Goal: Information Seeking & Learning: Obtain resource

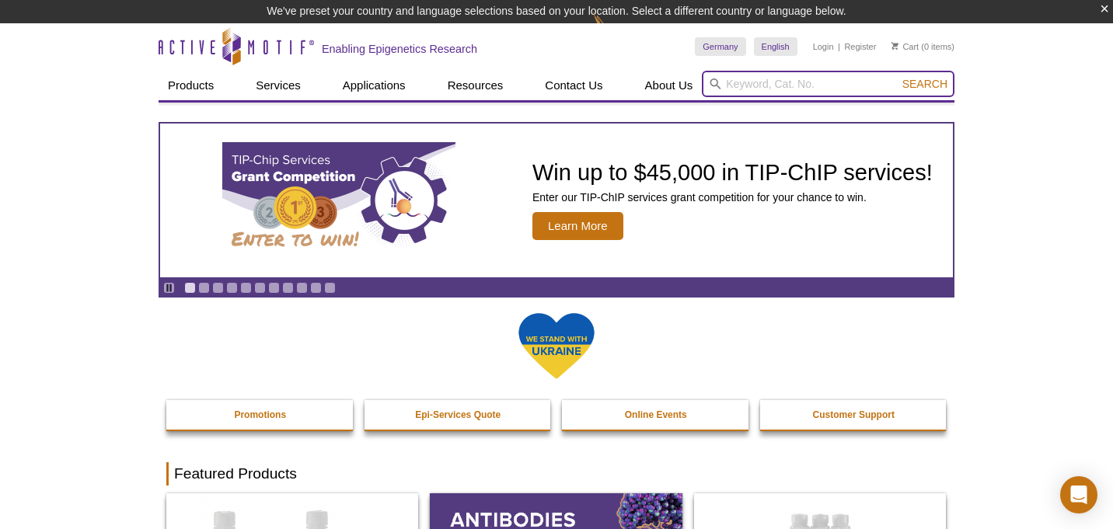
click at [743, 86] on input "search" at bounding box center [828, 84] width 253 height 26
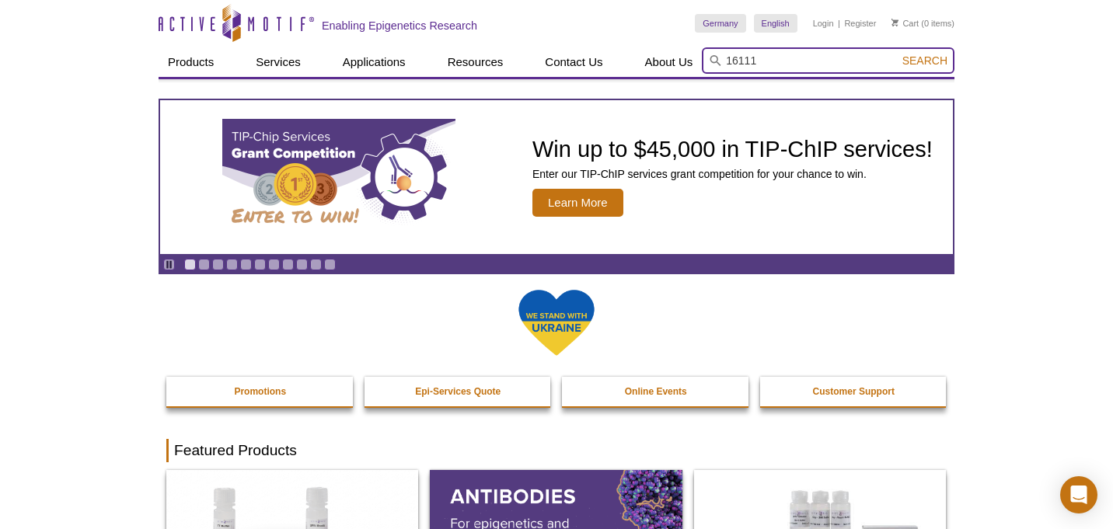
type input "16111"
click at [926, 61] on button "Search" at bounding box center [925, 61] width 54 height 14
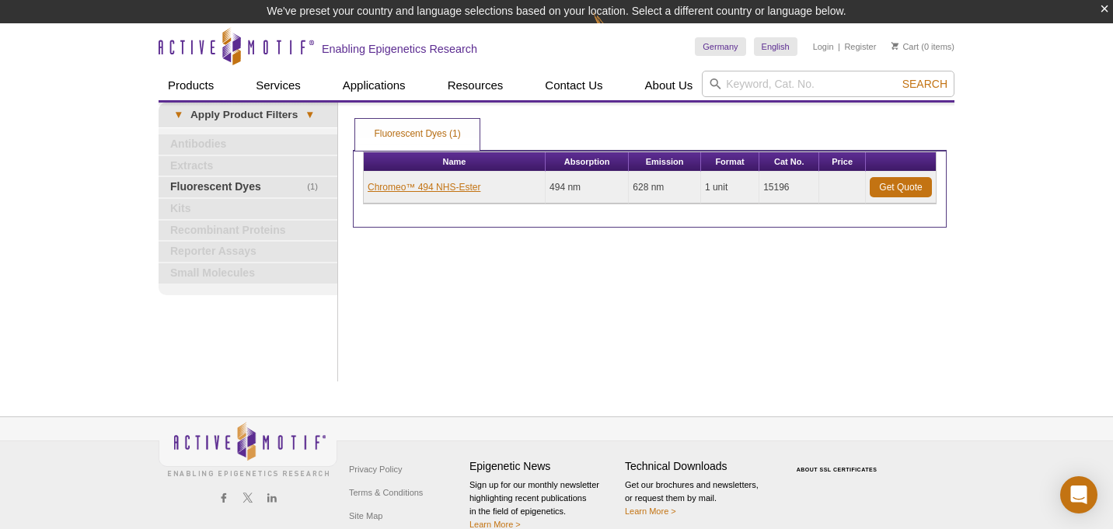
click at [423, 184] on link "Chromeo™ 494 NHS-Ester" at bounding box center [424, 187] width 113 height 14
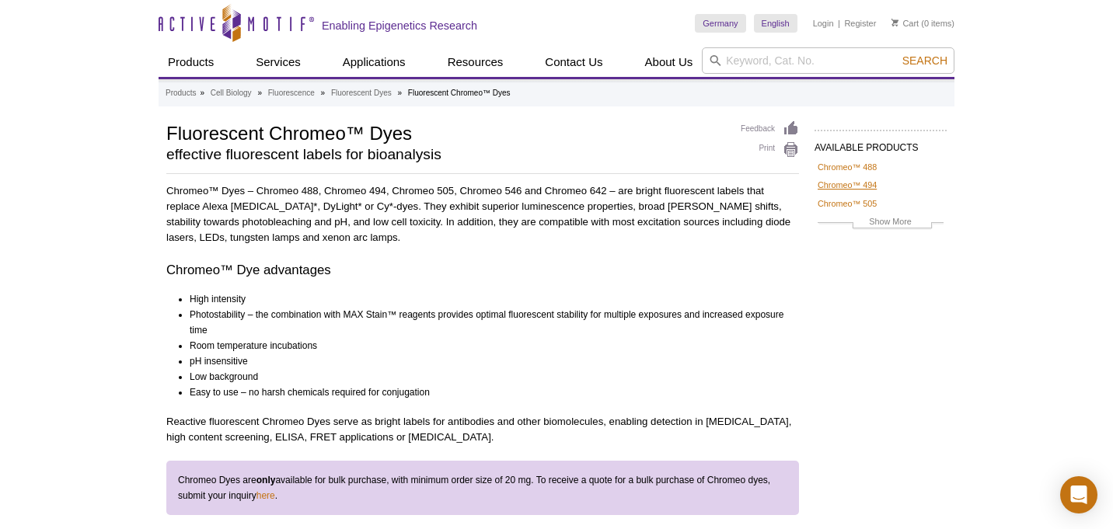
click at [835, 180] on link "Chromeo™ 494" at bounding box center [847, 185] width 59 height 14
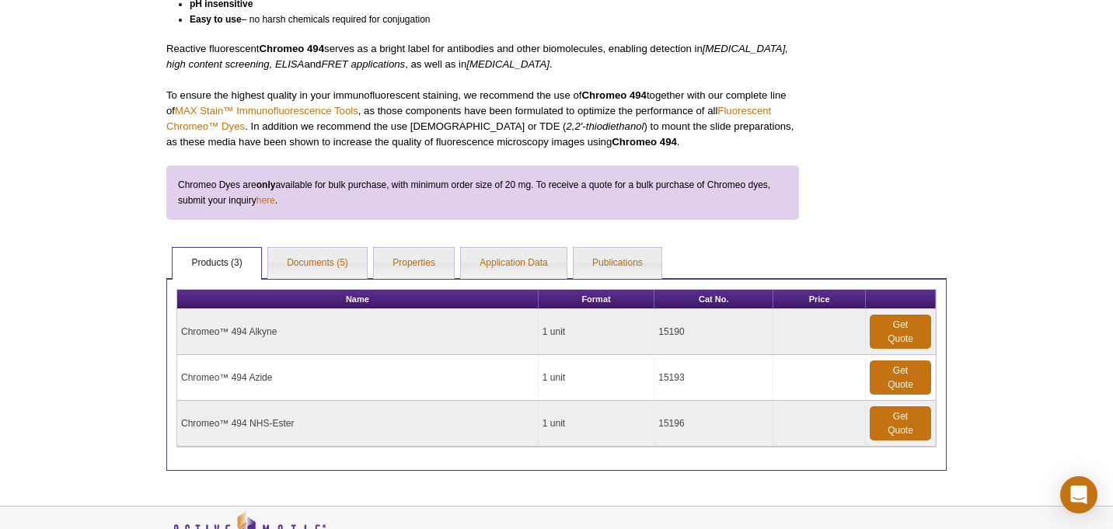
scroll to position [372, 0]
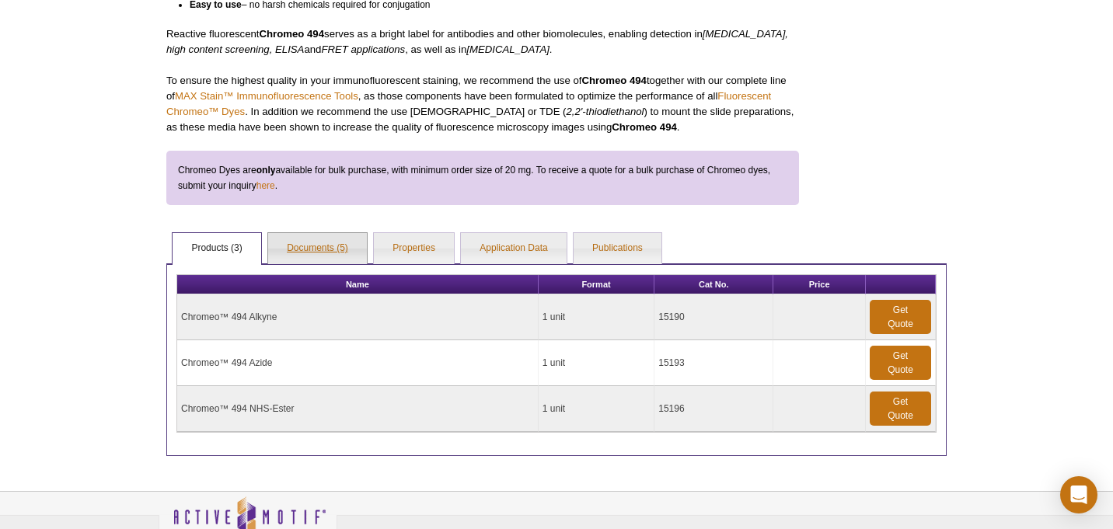
click at [305, 244] on link "Documents (5)" at bounding box center [317, 248] width 99 height 31
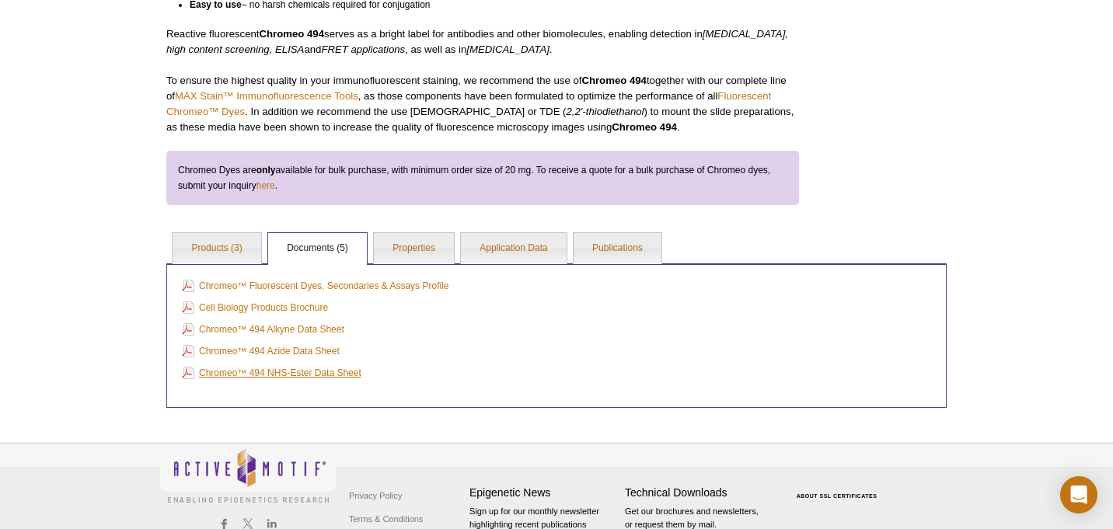
click at [278, 375] on link "Chromeo™ 494 NHS-Ester Data Sheet" at bounding box center [272, 373] width 180 height 17
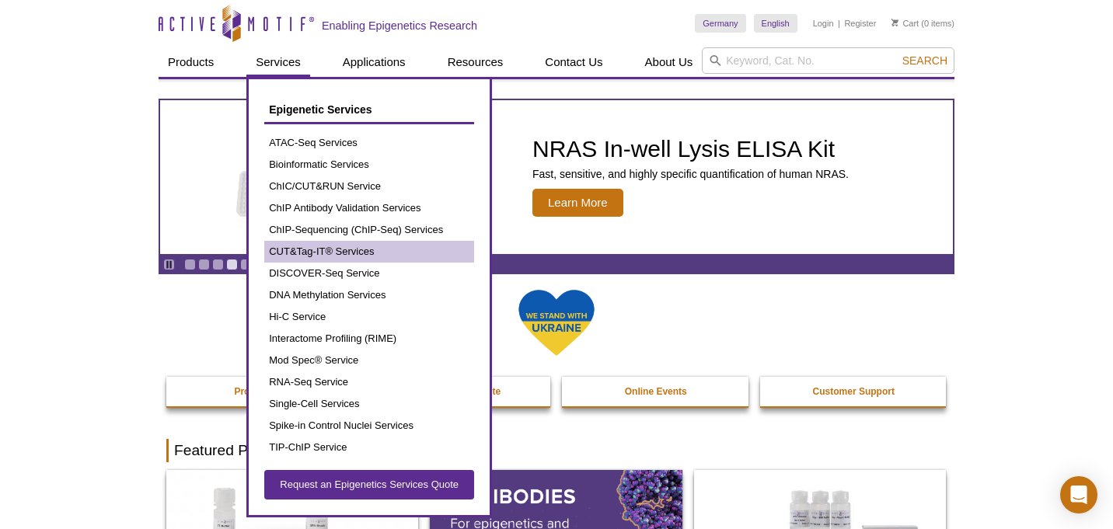
click at [318, 250] on link "CUT&Tag-IT® Services" at bounding box center [369, 252] width 210 height 22
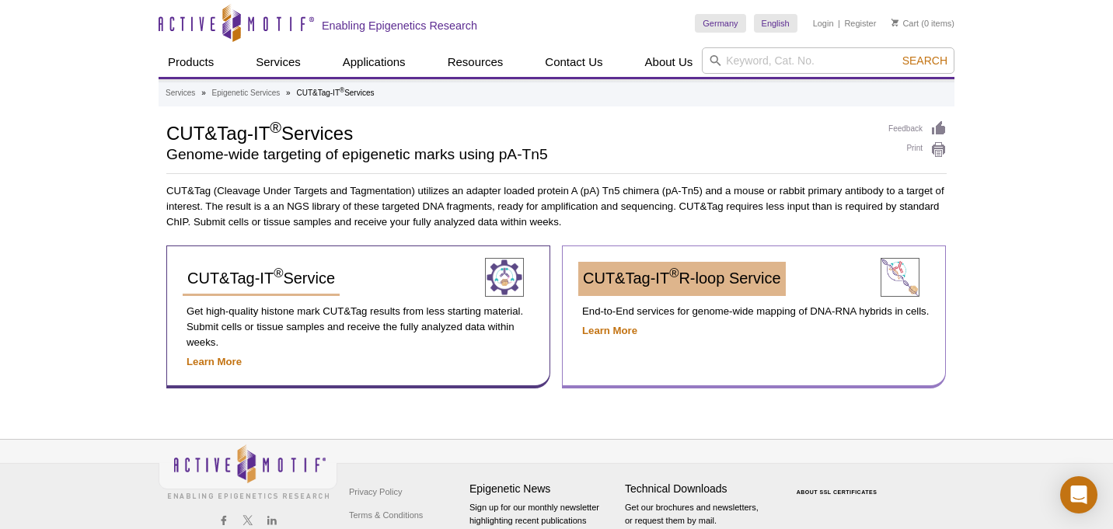
click at [613, 281] on span "CUT&Tag-IT ® R-loop Service" at bounding box center [682, 278] width 198 height 17
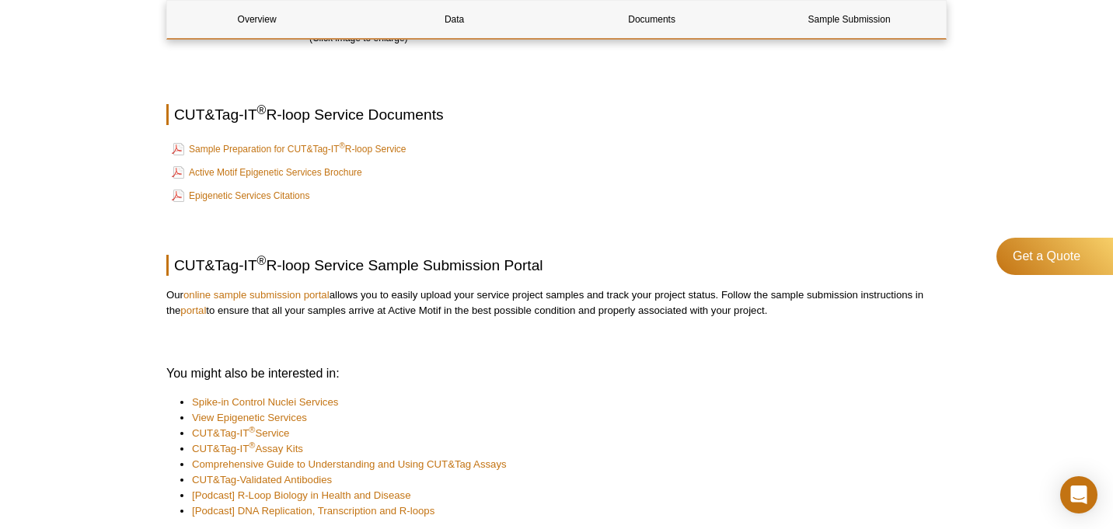
scroll to position [2174, 0]
click at [281, 141] on link "Sample Preparation for CUT&Tag-IT ® R-loop Service" at bounding box center [289, 150] width 234 height 19
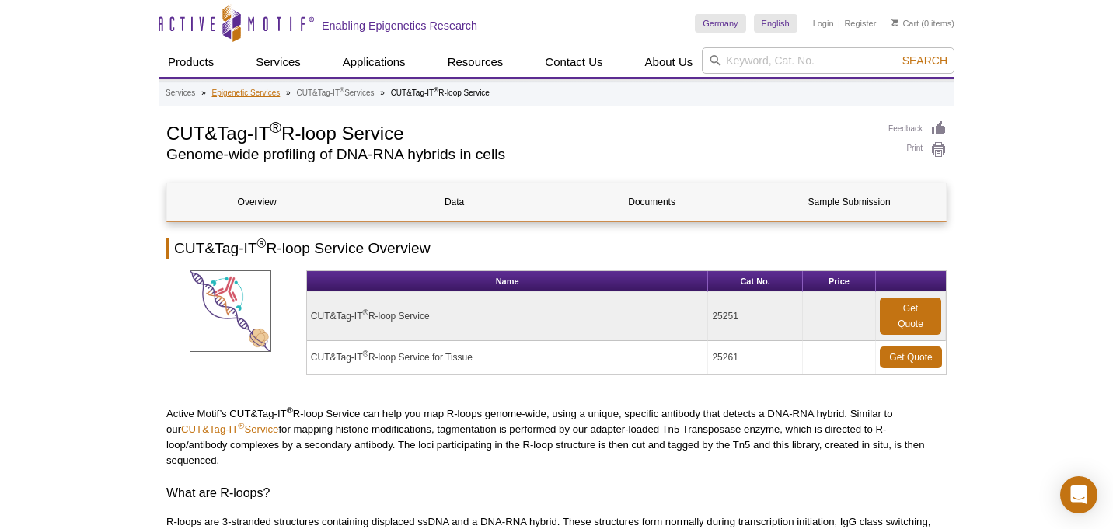
scroll to position [0, 0]
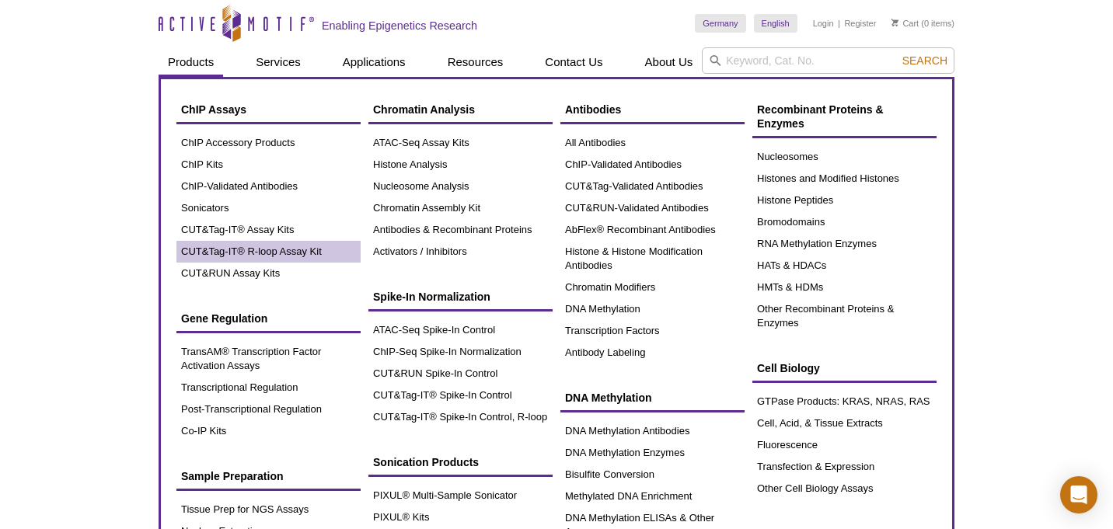
click at [249, 248] on link "CUT&Tag-IT® R-loop Assay Kit" at bounding box center [268, 252] width 184 height 22
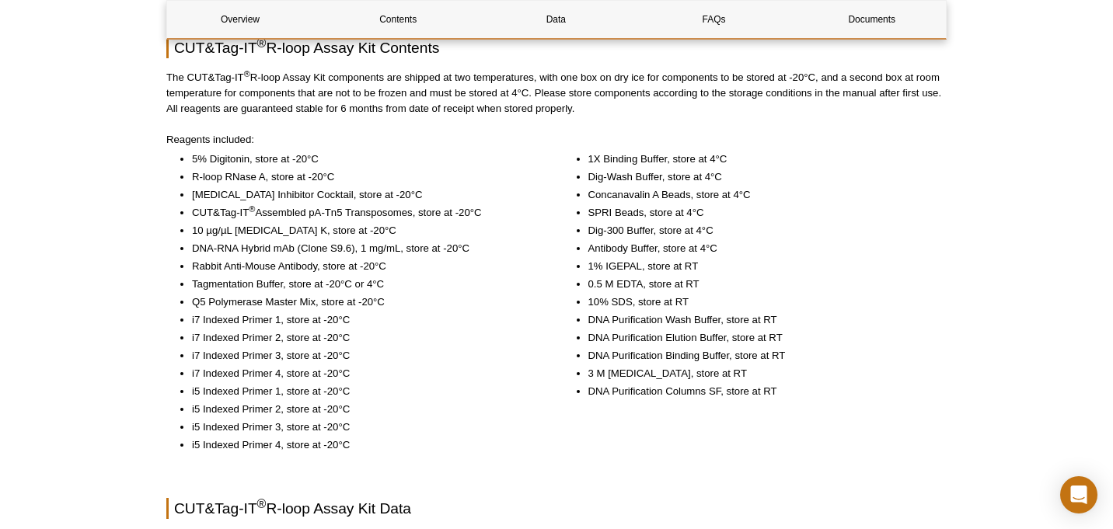
scroll to position [1284, 0]
